Goal: Information Seeking & Learning: Compare options

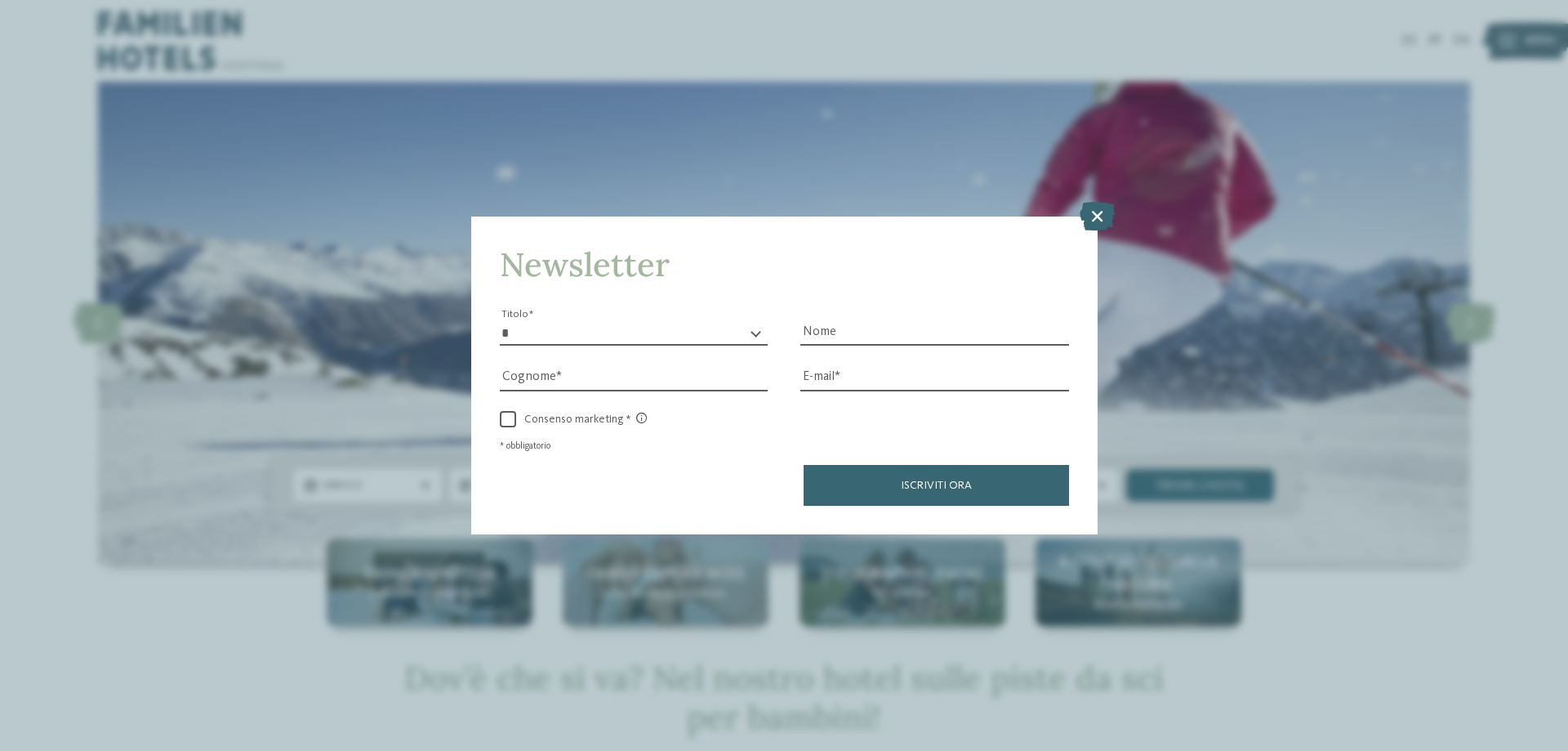
click at [1100, 213] on icon at bounding box center [1098, 216] width 35 height 29
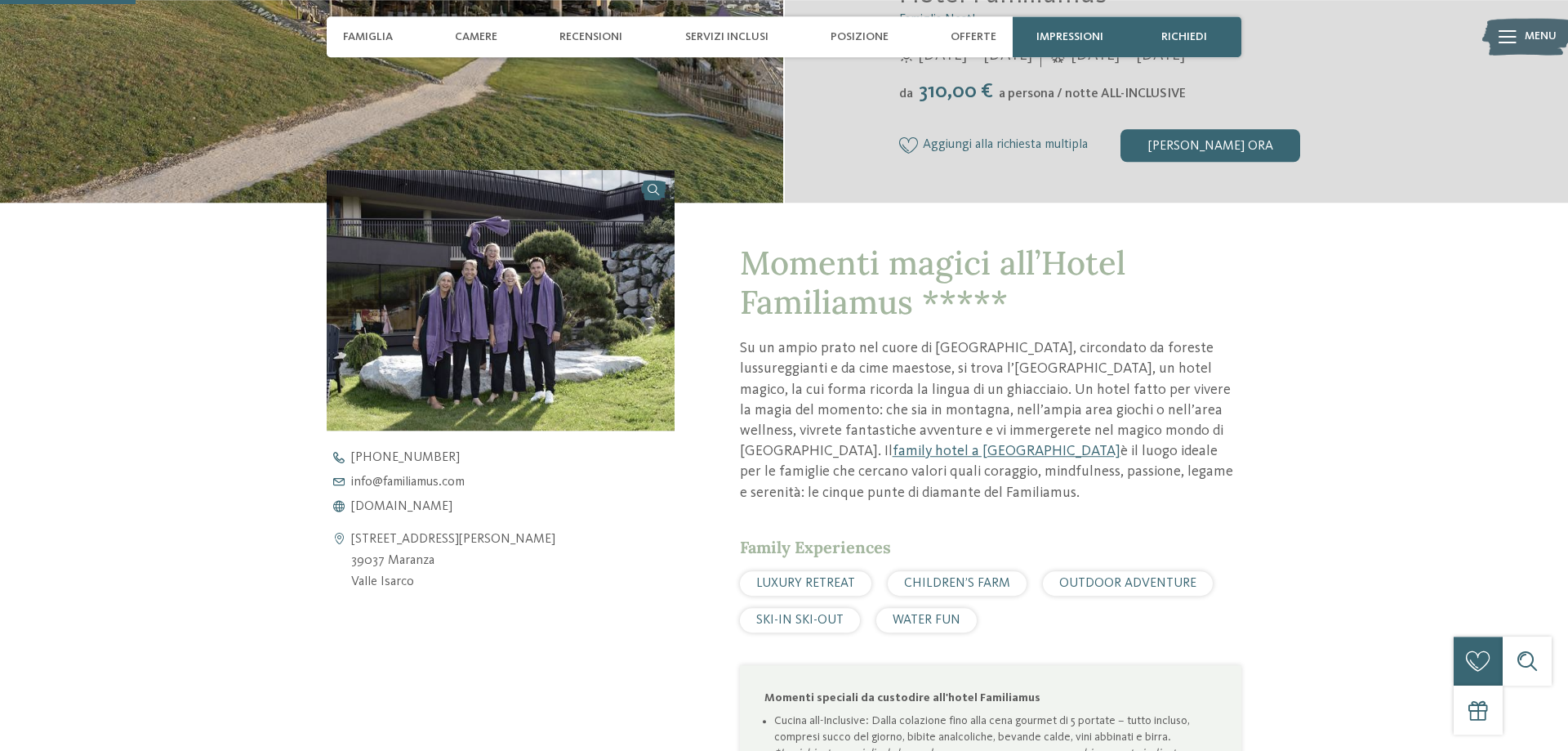
scroll to position [500, 0]
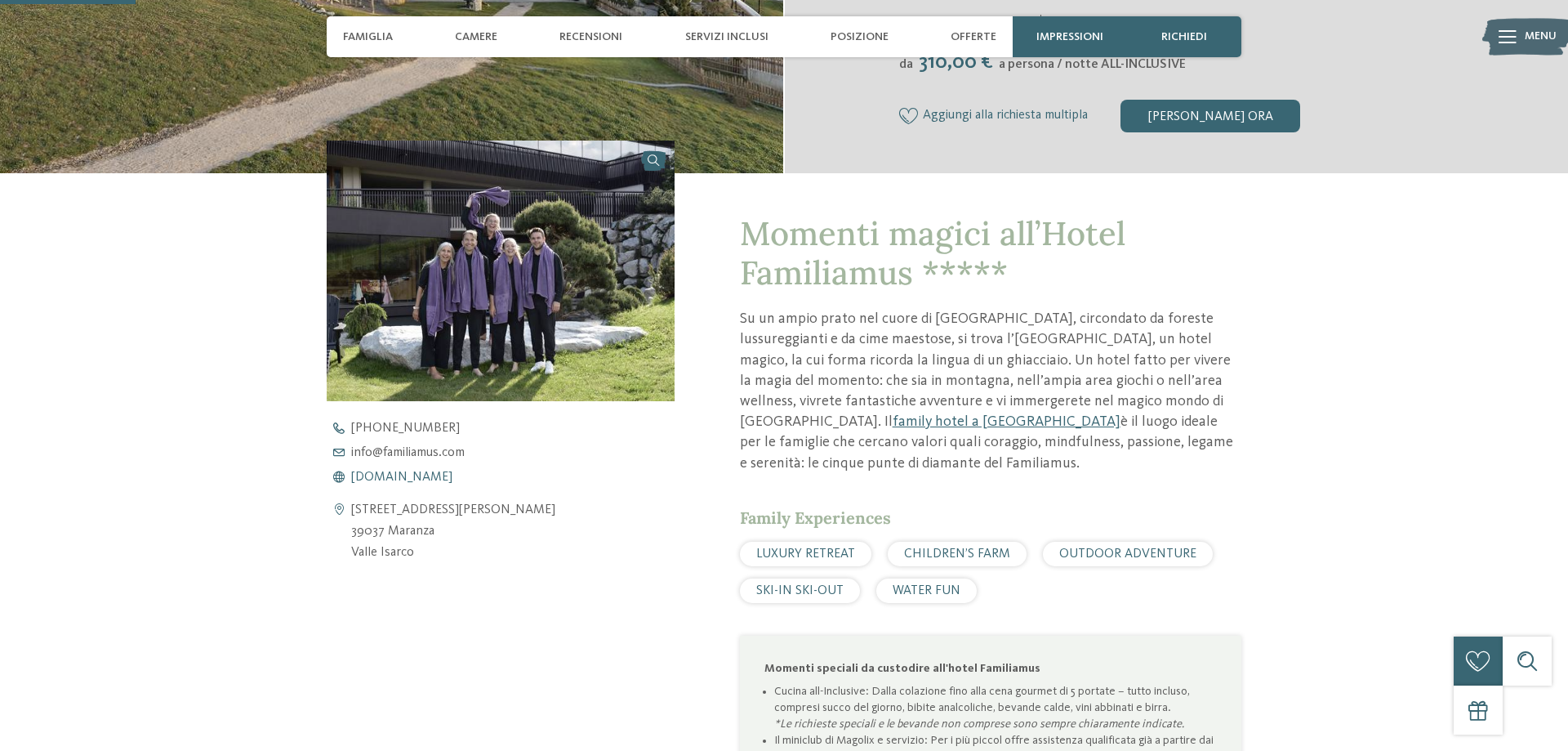
click at [397, 476] on span "www.familiamus.com" at bounding box center [402, 477] width 101 height 13
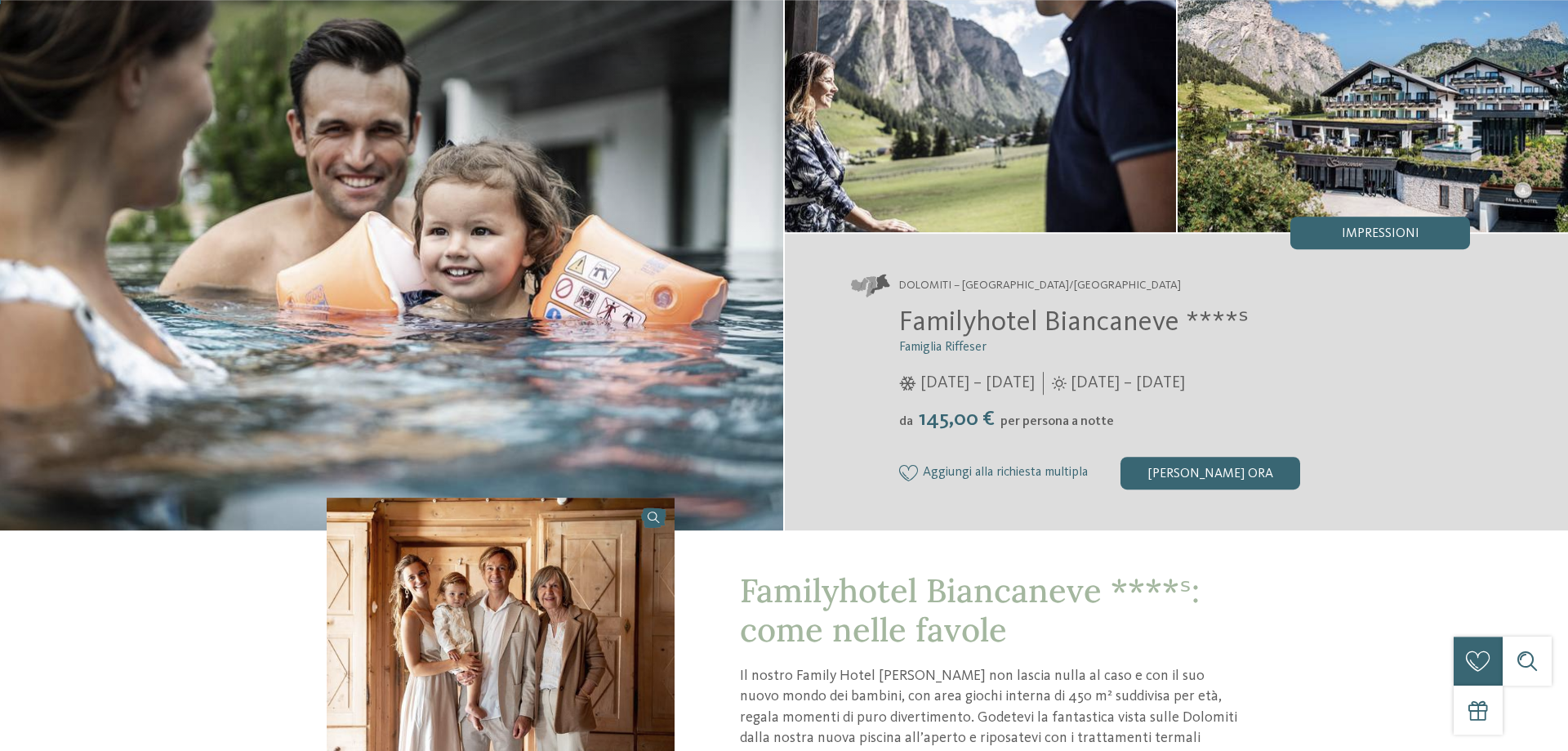
scroll to position [416, 0]
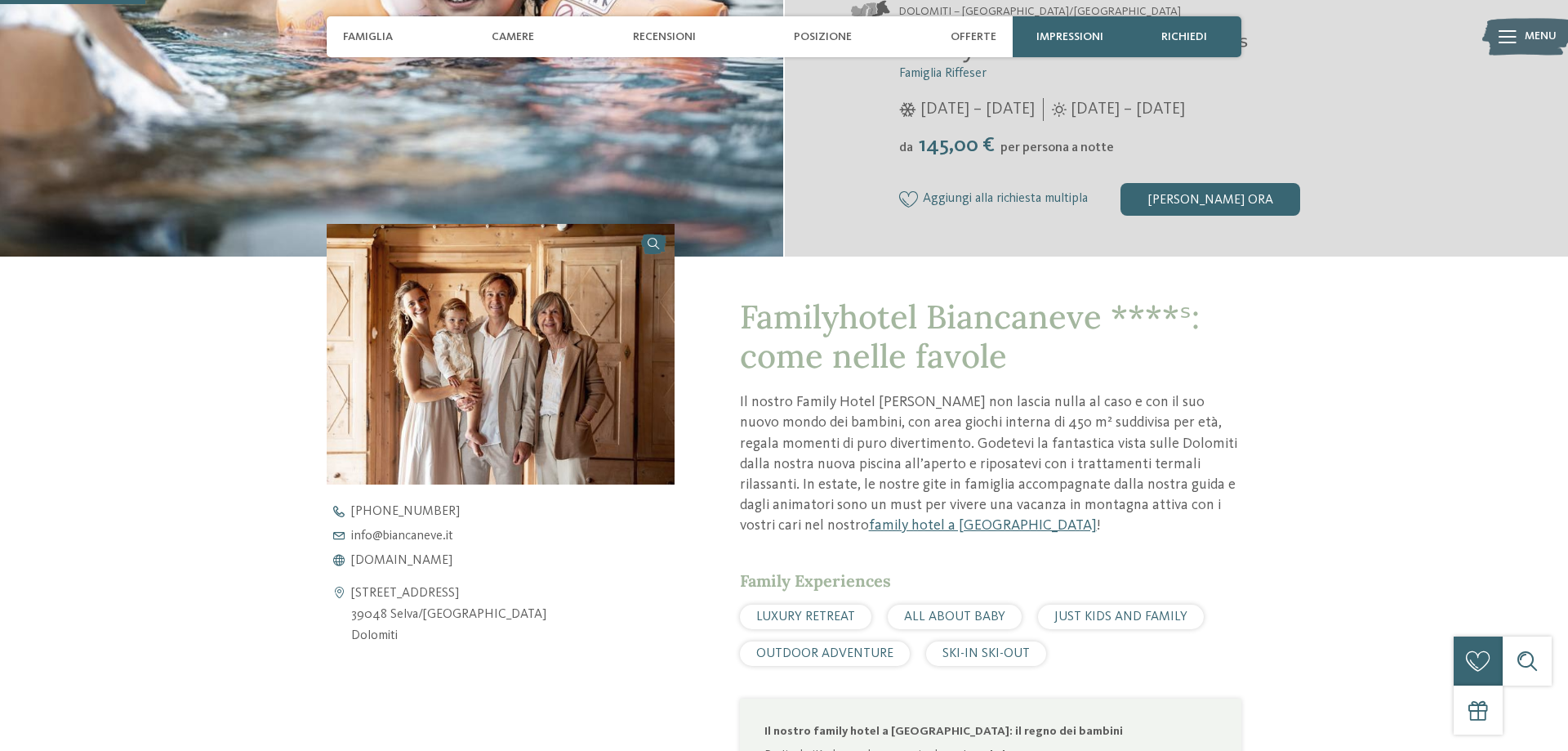
click at [420, 554] on div "+39 0471 795 148 info@ no-spam. biancaneve. no-spam. it www.biancaneve.it" at bounding box center [515, 535] width 376 height 62
click at [420, 557] on span "www.biancaneve.it" at bounding box center [402, 560] width 101 height 13
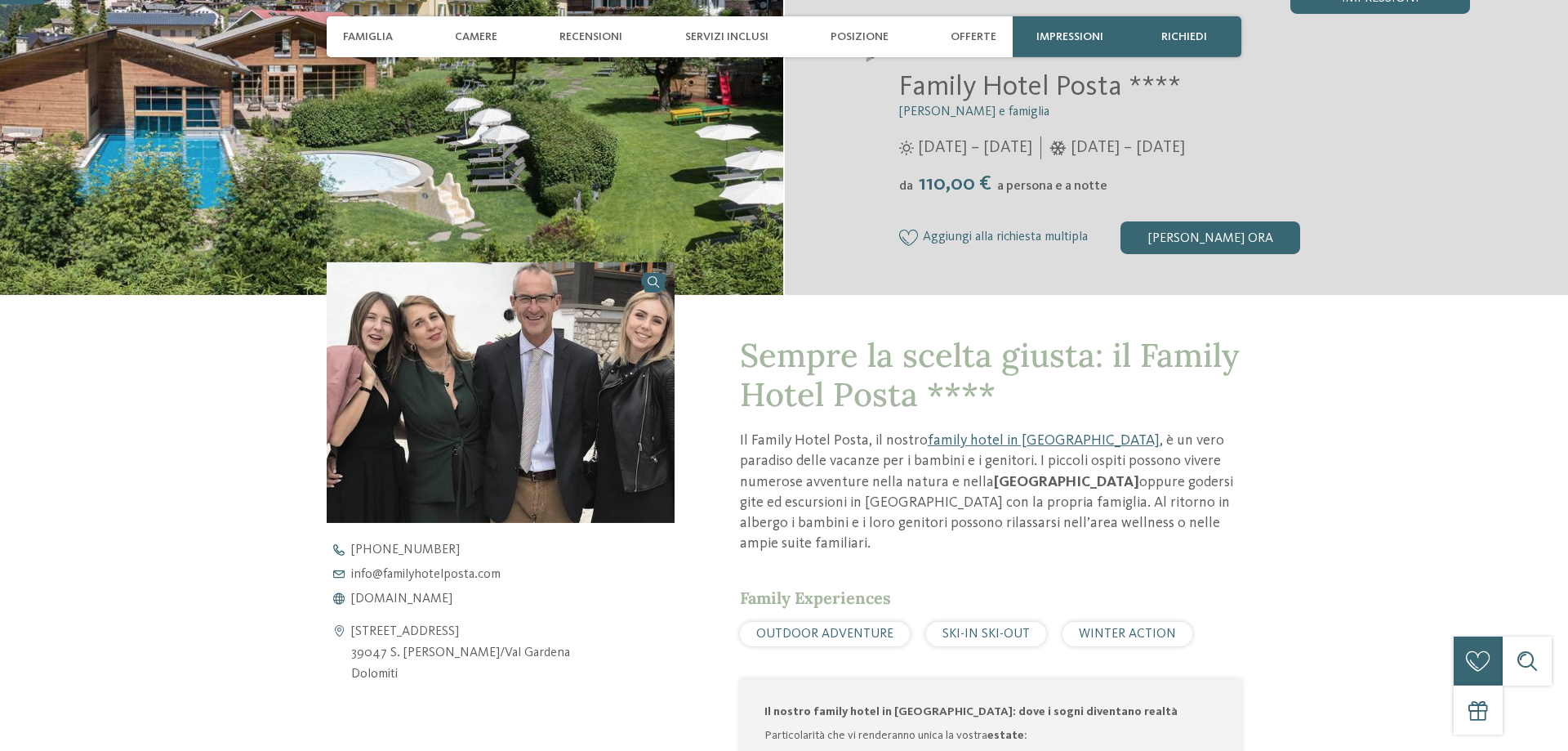
scroll to position [416, 0]
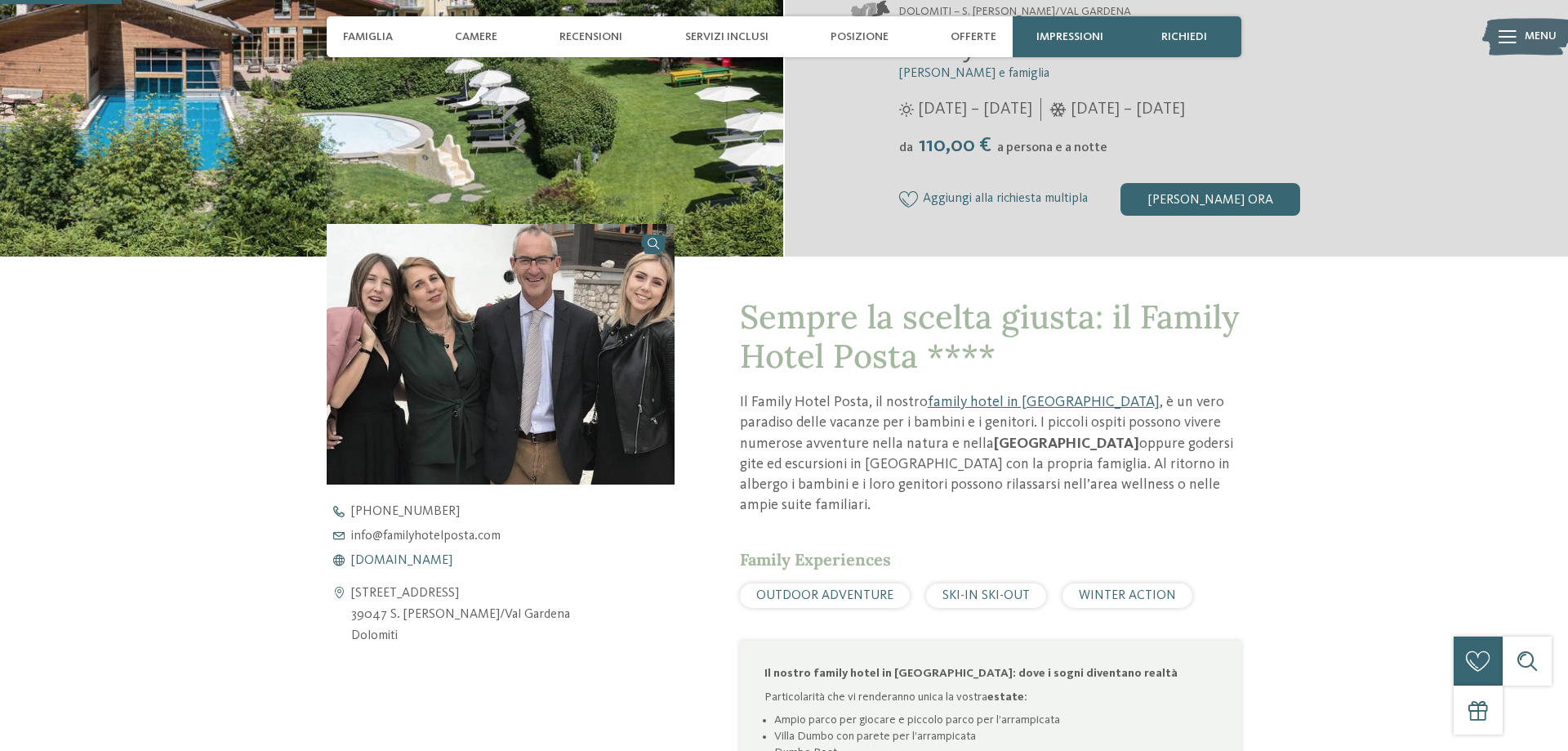
click at [419, 556] on span "[DOMAIN_NAME]" at bounding box center [402, 560] width 101 height 13
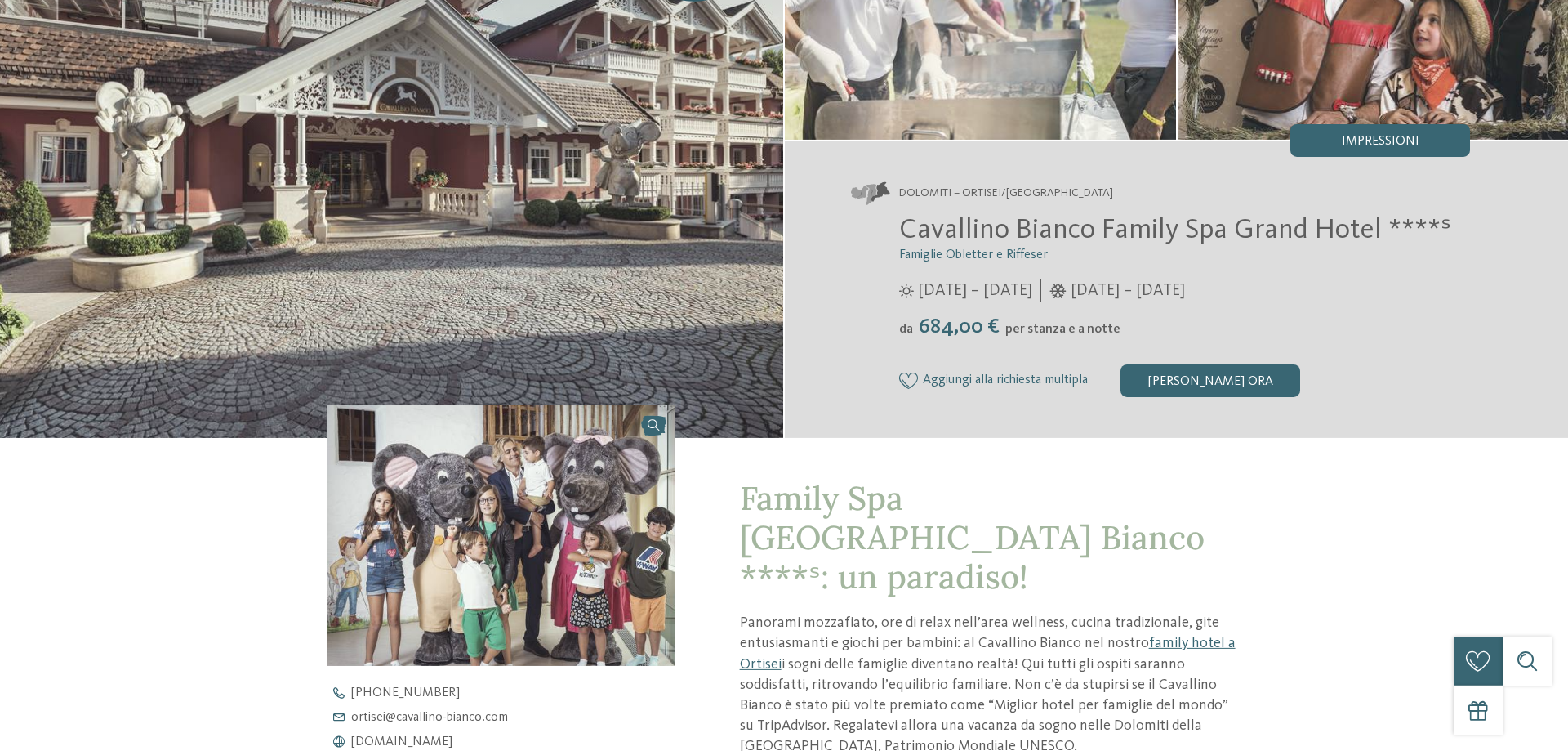
scroll to position [500, 0]
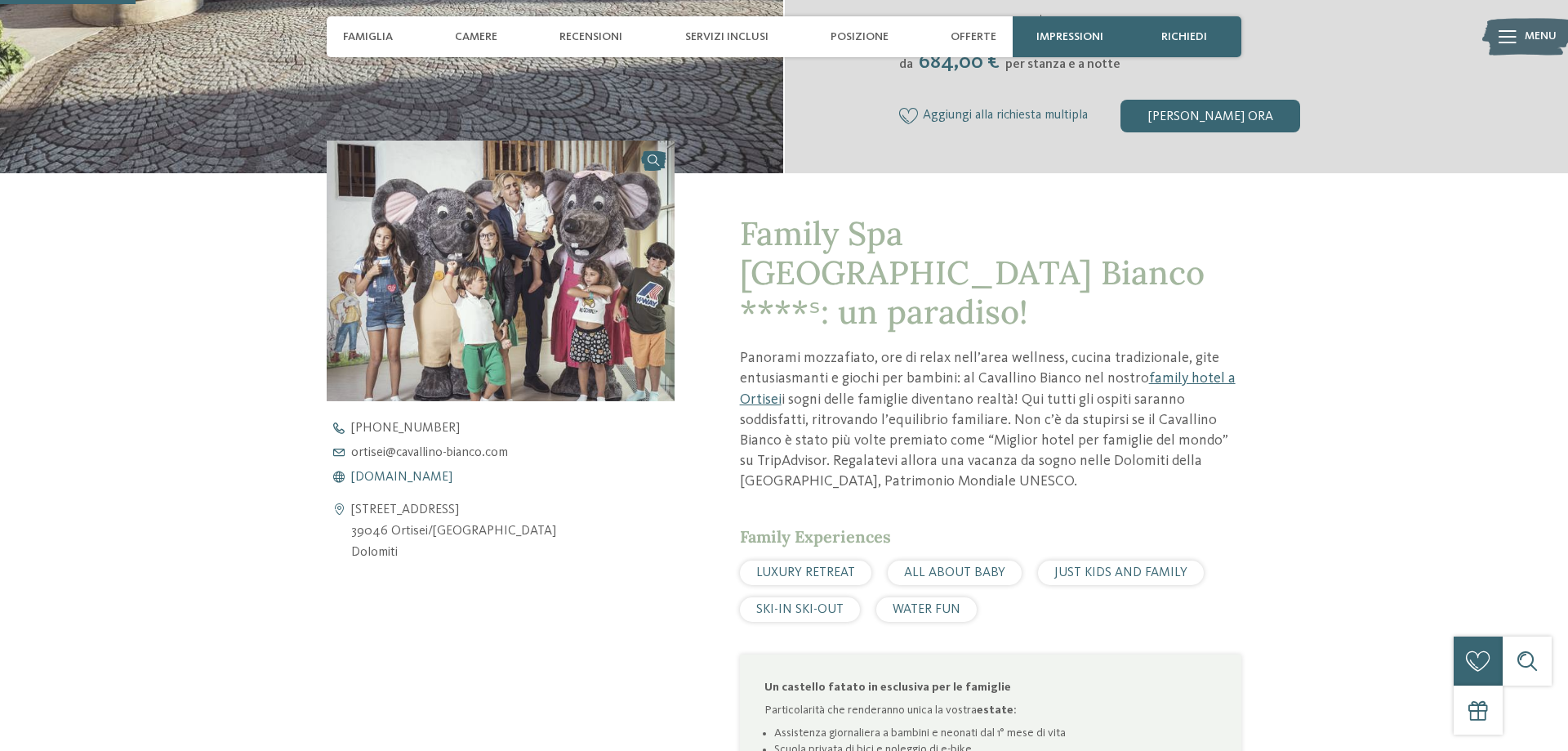
click at [406, 479] on span "www.cavallino-bianco.com" at bounding box center [402, 477] width 101 height 13
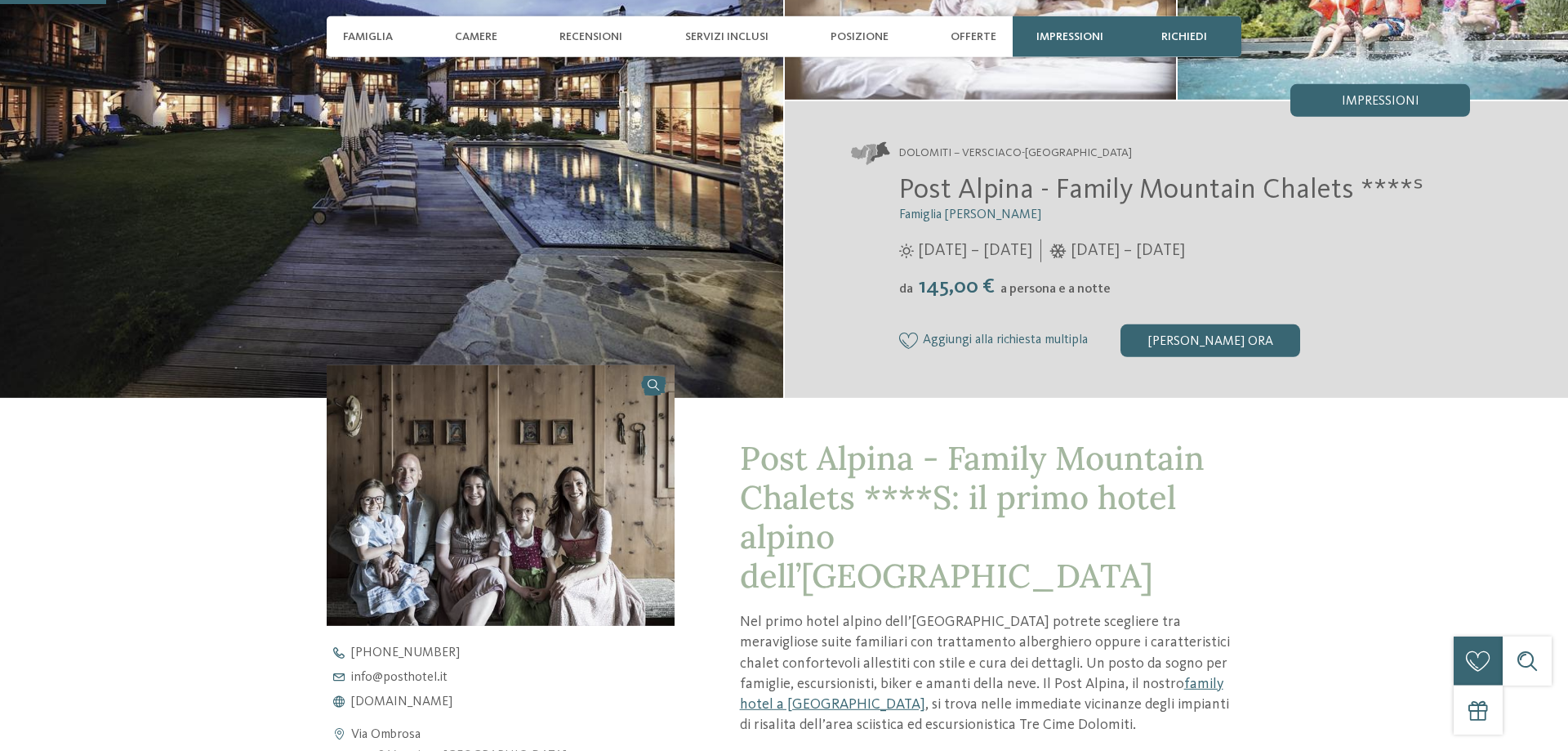
scroll to position [416, 0]
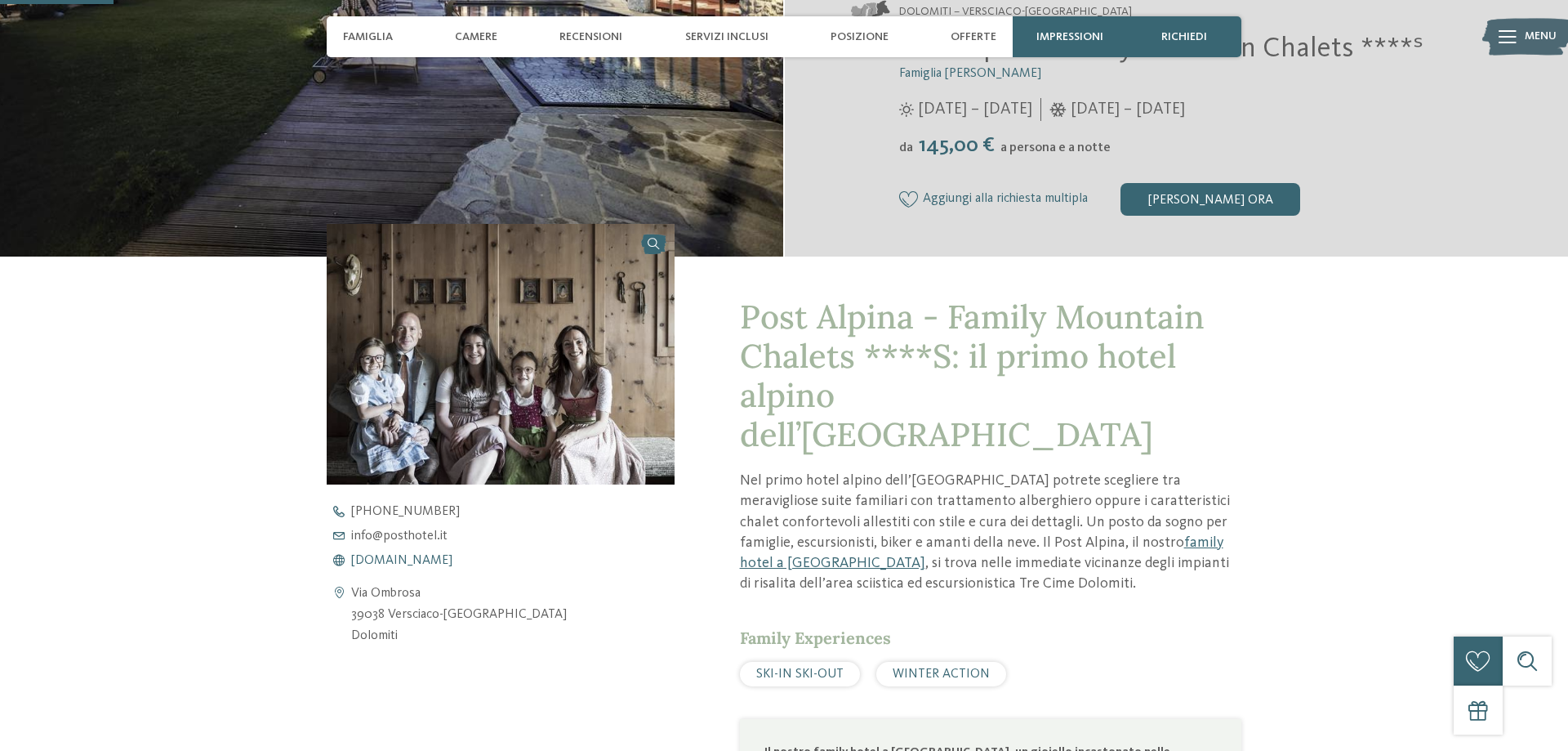
click at [397, 560] on span "www.postalpina.it" at bounding box center [402, 560] width 101 height 13
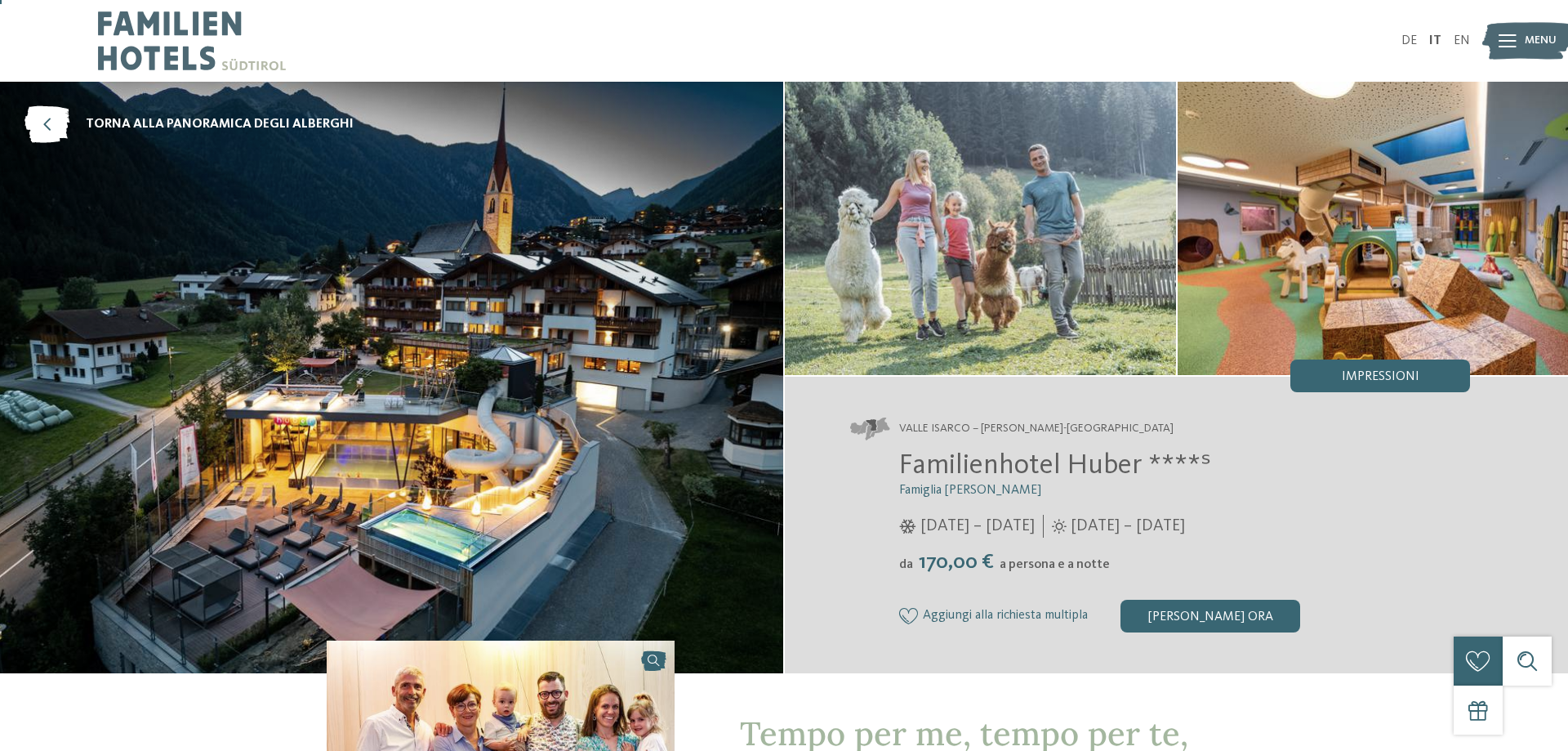
scroll to position [416, 0]
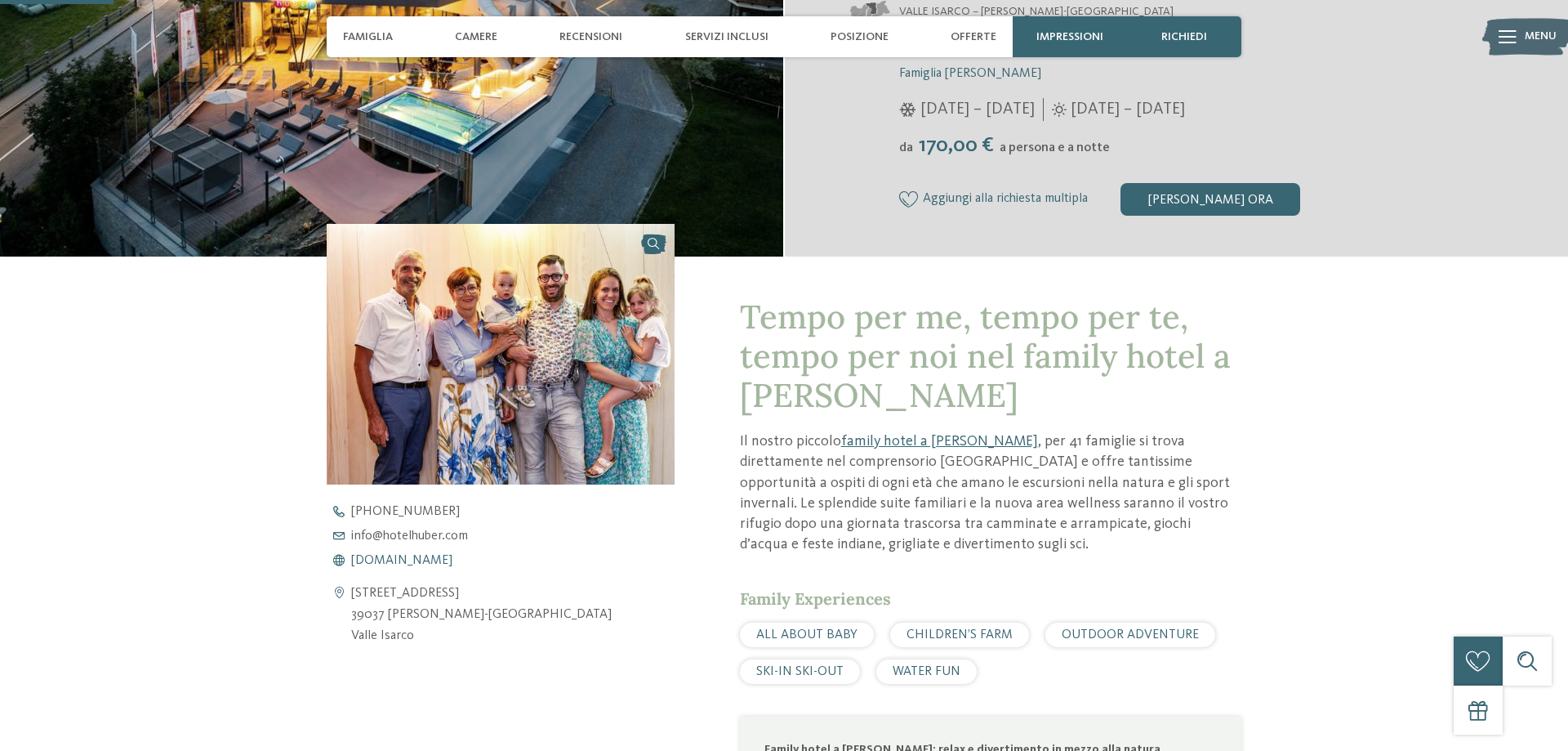
click at [389, 563] on span "www.hotelhuber.com" at bounding box center [402, 560] width 101 height 13
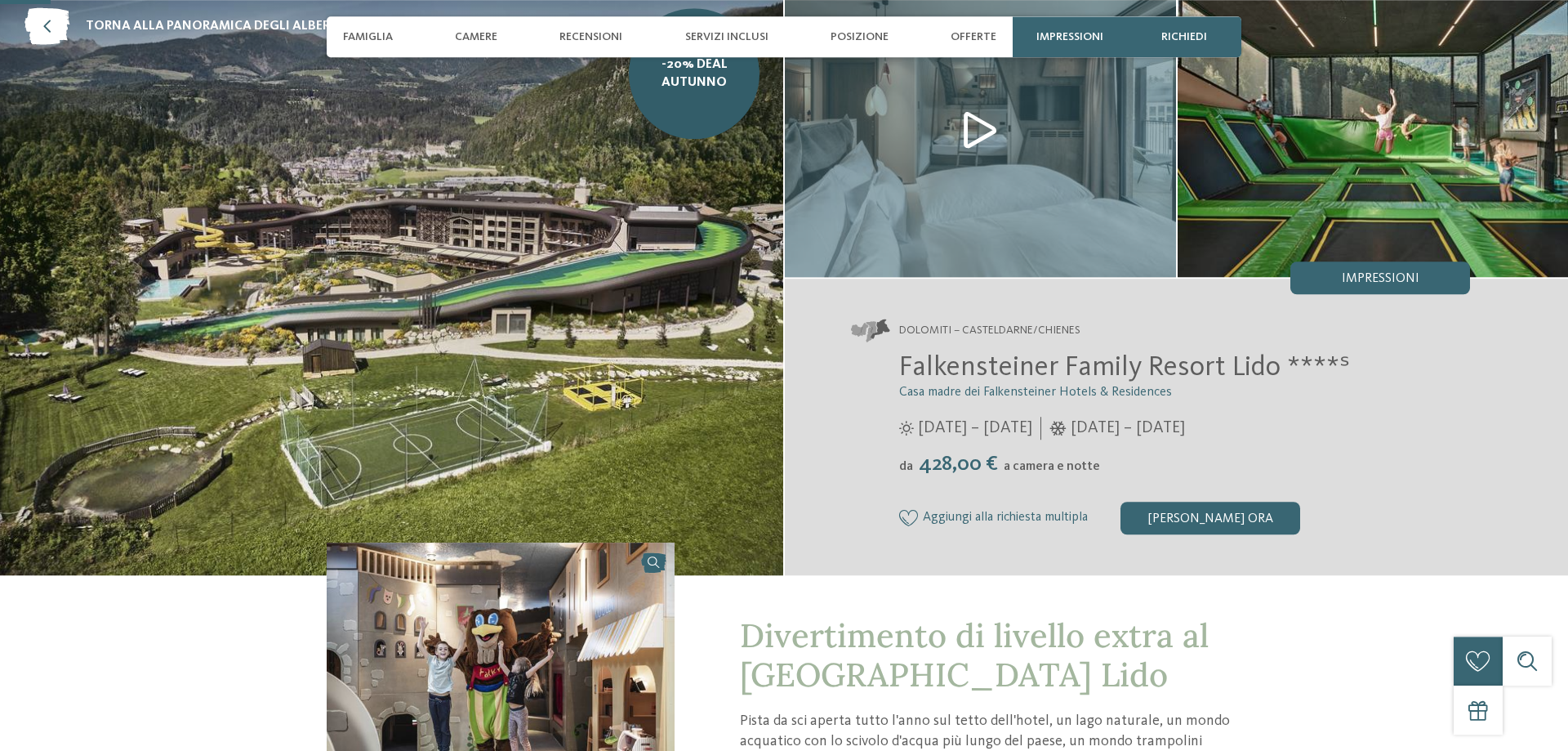
scroll to position [500, 0]
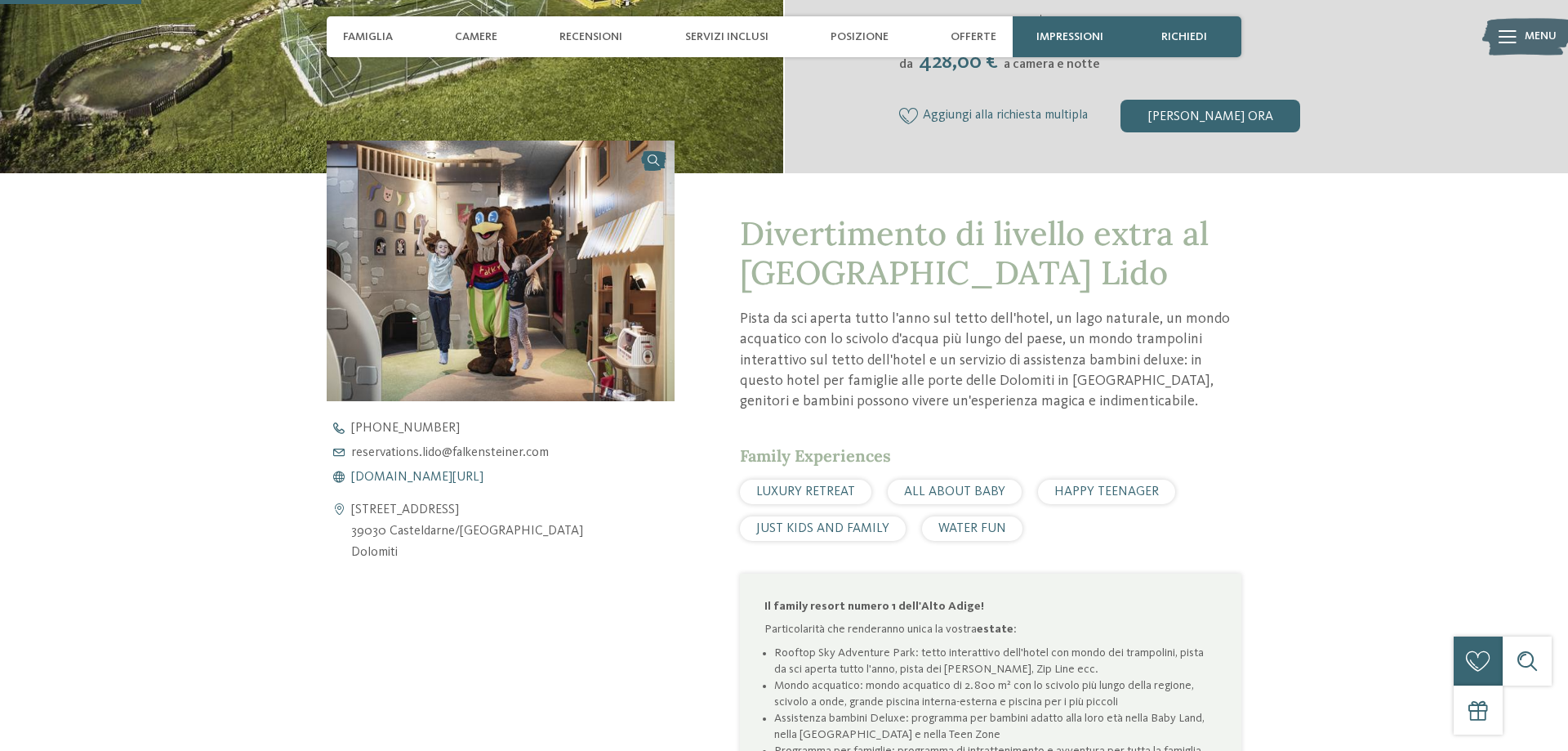
click at [421, 475] on span "[DOMAIN_NAME][URL]" at bounding box center [417, 477] width 132 height 13
